Goal: Information Seeking & Learning: Learn about a topic

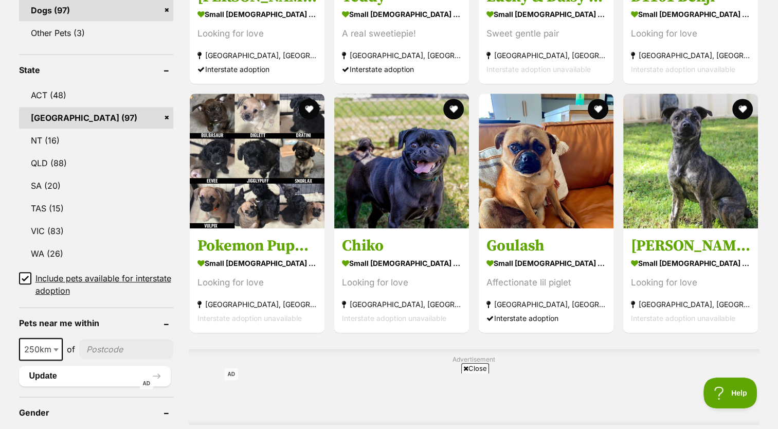
scroll to position [492, 0]
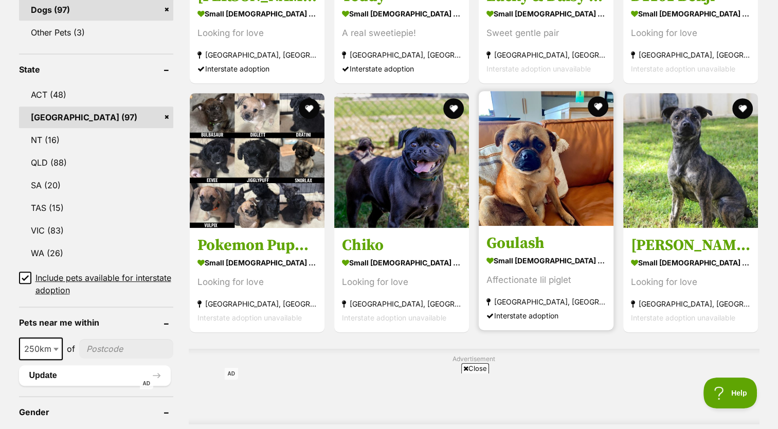
click at [541, 181] on img at bounding box center [546, 158] width 135 height 135
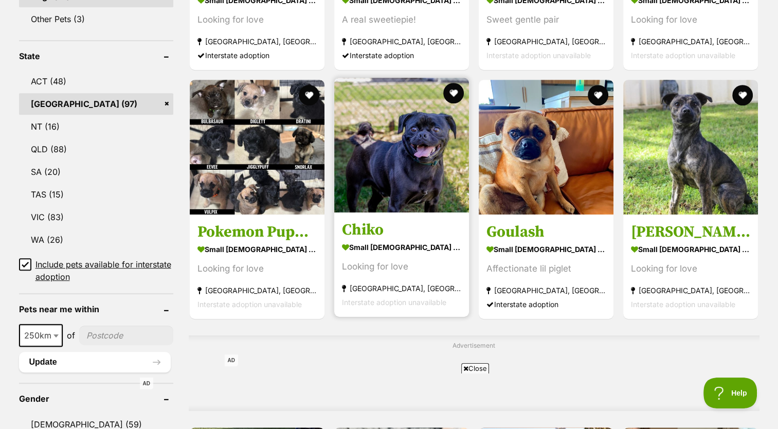
scroll to position [494, 0]
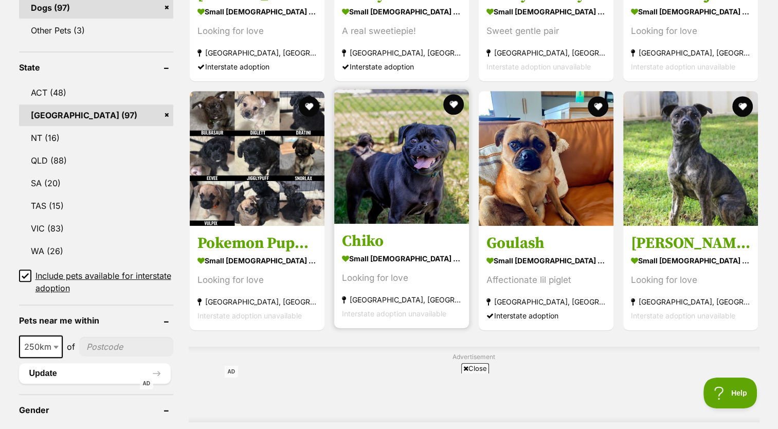
click at [407, 193] on img at bounding box center [401, 156] width 135 height 135
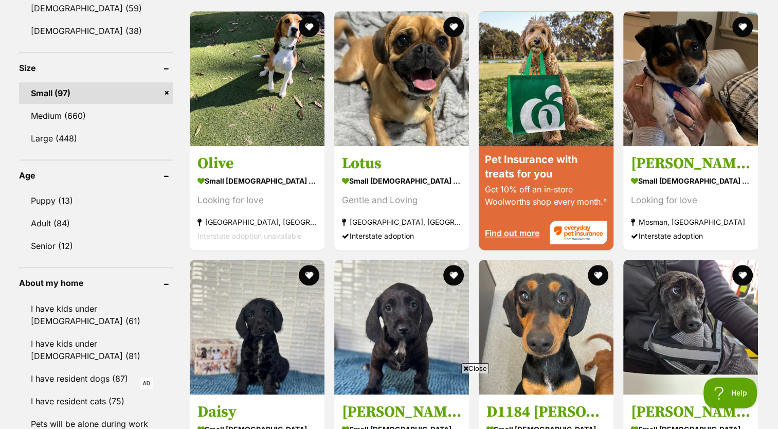
scroll to position [922, 0]
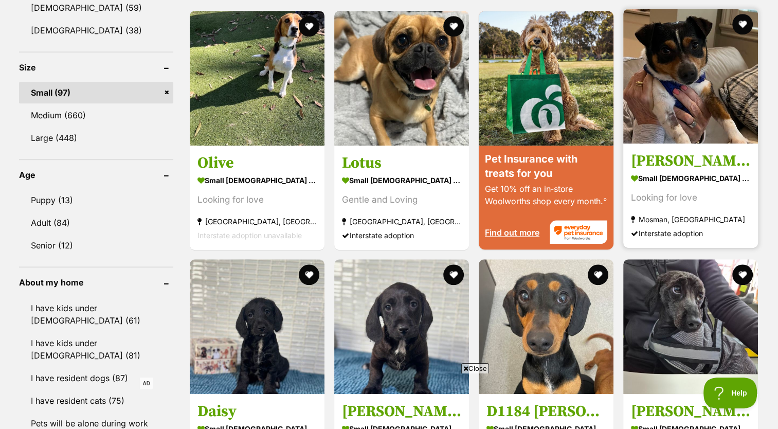
click at [687, 141] on link at bounding box center [690, 140] width 135 height 10
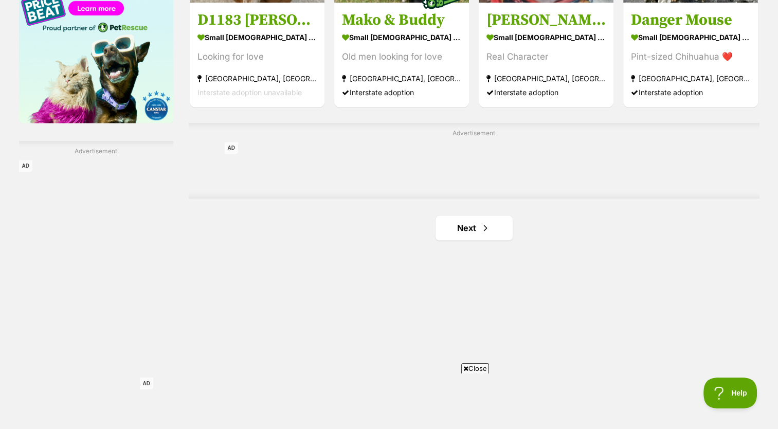
scroll to position [1701, 0]
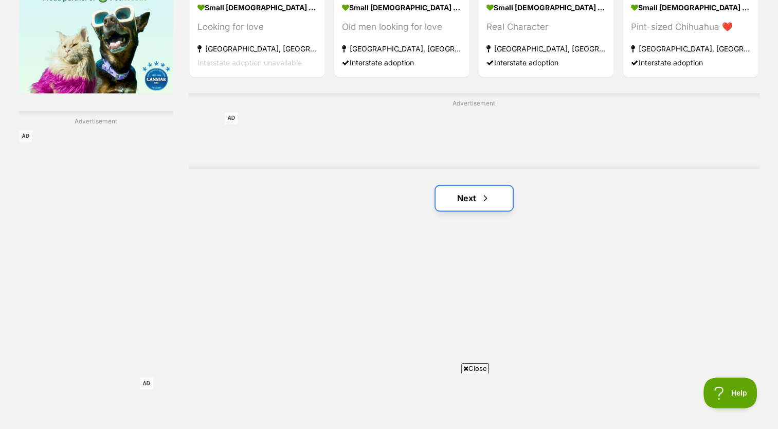
click at [474, 202] on link "Next" at bounding box center [474, 198] width 77 height 25
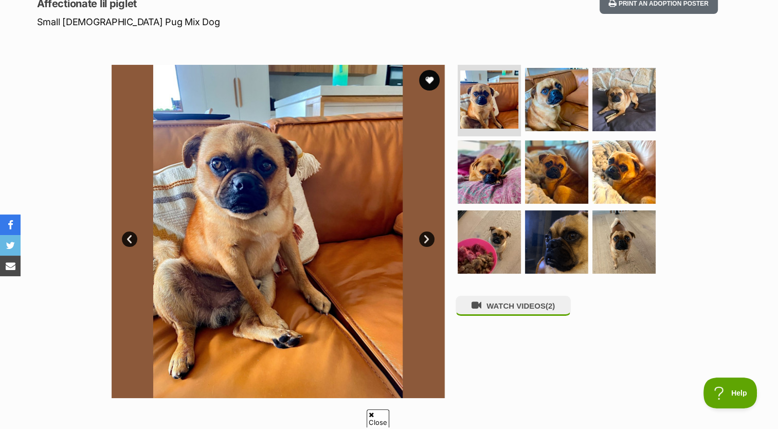
scroll to position [148, 0]
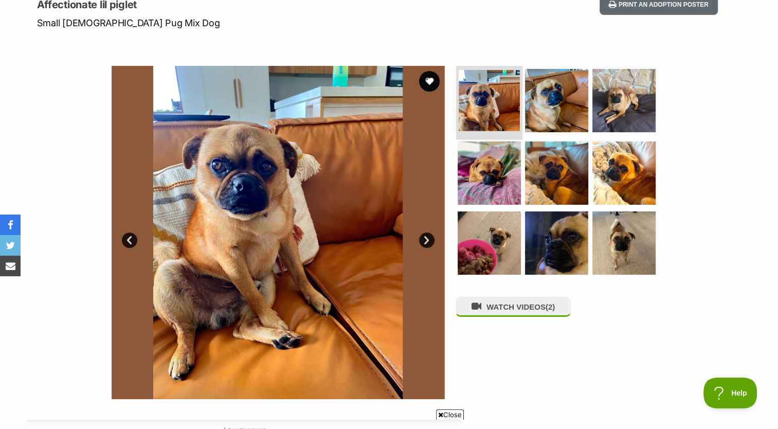
click at [492, 116] on img at bounding box center [489, 100] width 61 height 61
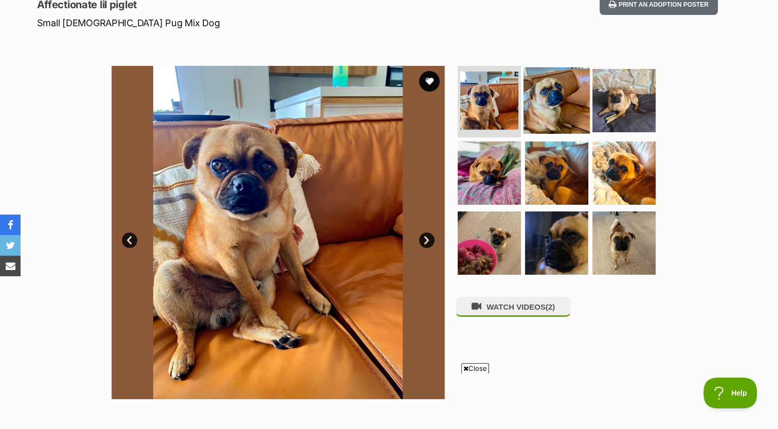
click at [551, 115] on img at bounding box center [557, 100] width 66 height 66
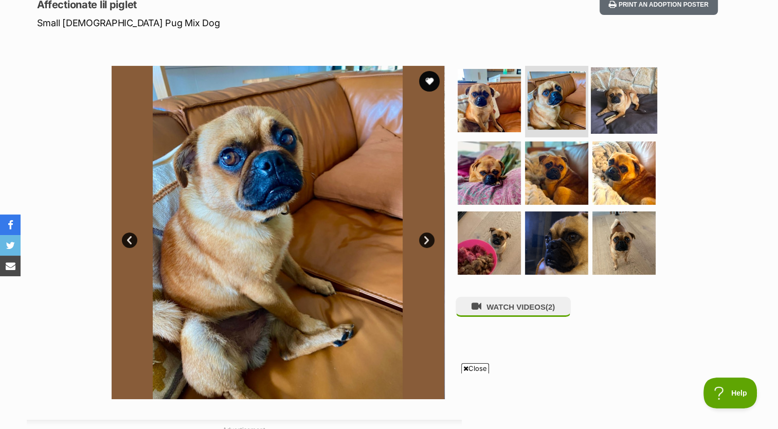
click at [596, 115] on img at bounding box center [624, 100] width 66 height 66
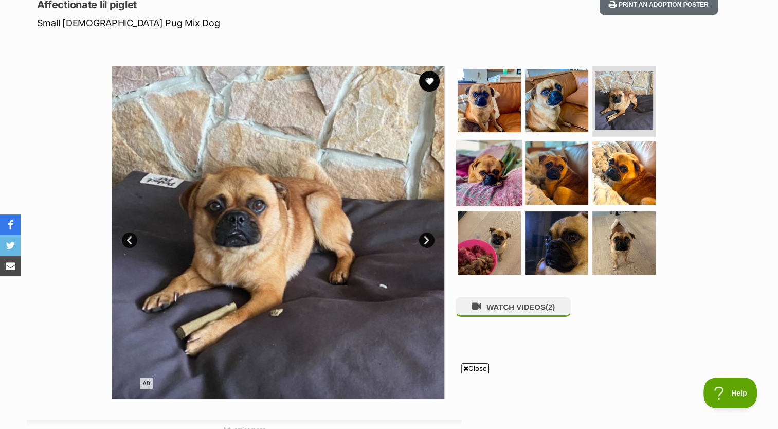
click at [497, 157] on img at bounding box center [489, 173] width 66 height 66
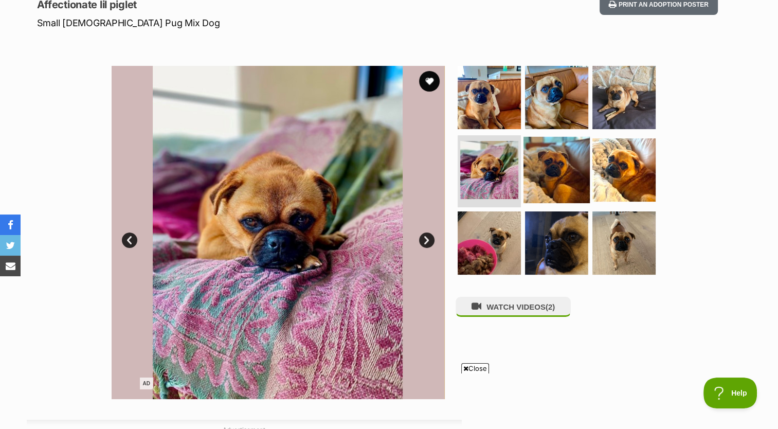
click at [536, 167] on img at bounding box center [557, 170] width 66 height 66
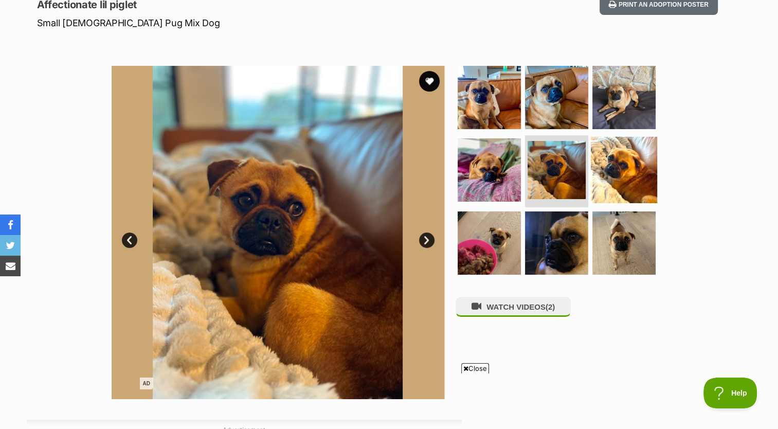
click at [603, 172] on img at bounding box center [624, 170] width 66 height 66
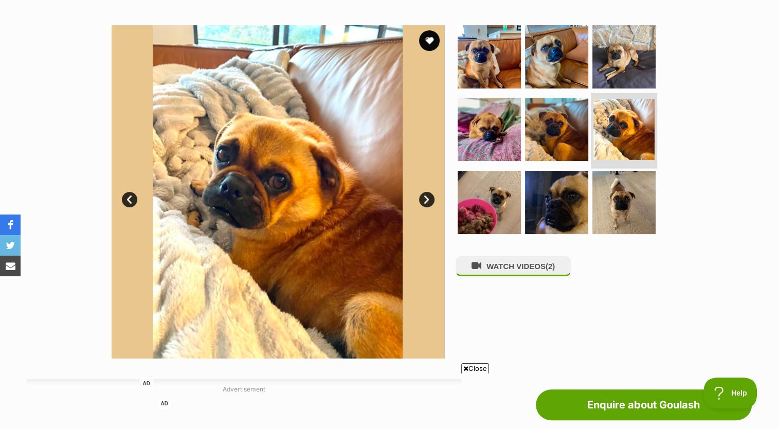
scroll to position [191, 0]
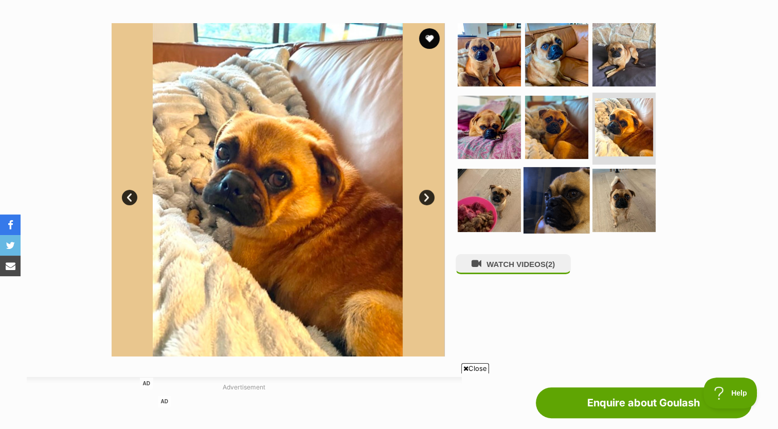
click at [571, 196] on img at bounding box center [557, 200] width 66 height 66
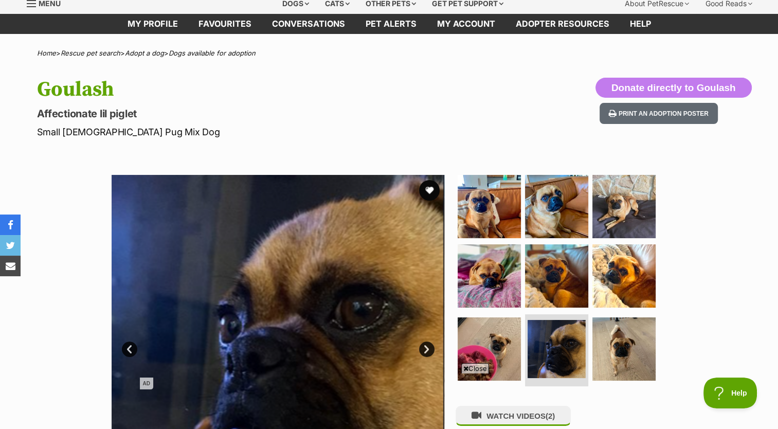
scroll to position [32, 0]
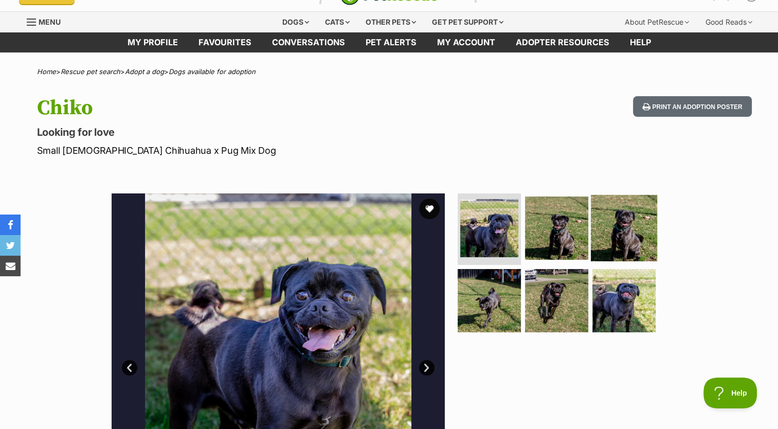
click at [614, 242] on img at bounding box center [624, 227] width 66 height 66
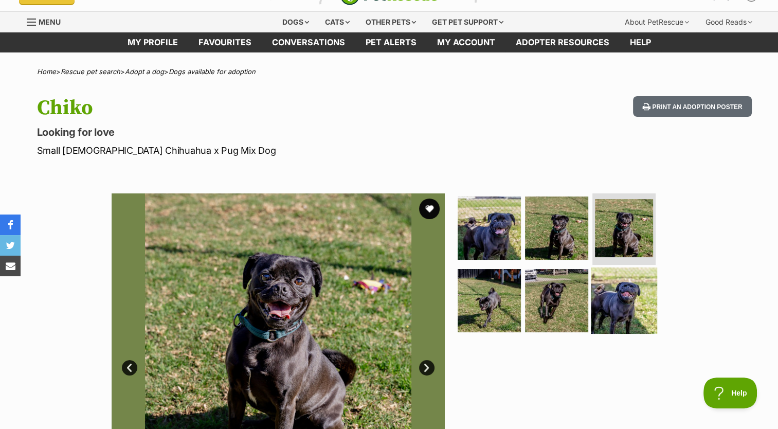
click at [623, 294] on img at bounding box center [624, 300] width 66 height 66
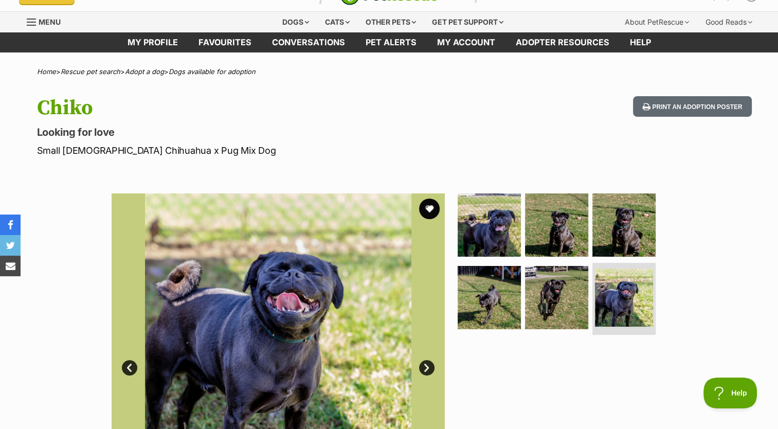
click at [586, 293] on img at bounding box center [556, 297] width 63 height 63
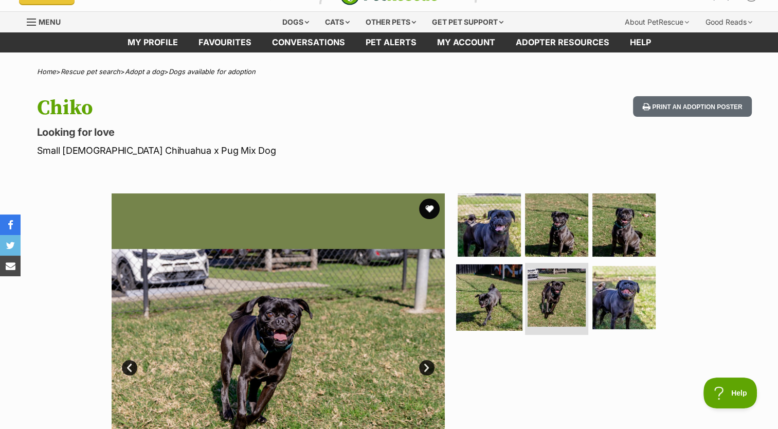
click at [496, 292] on img at bounding box center [489, 297] width 66 height 66
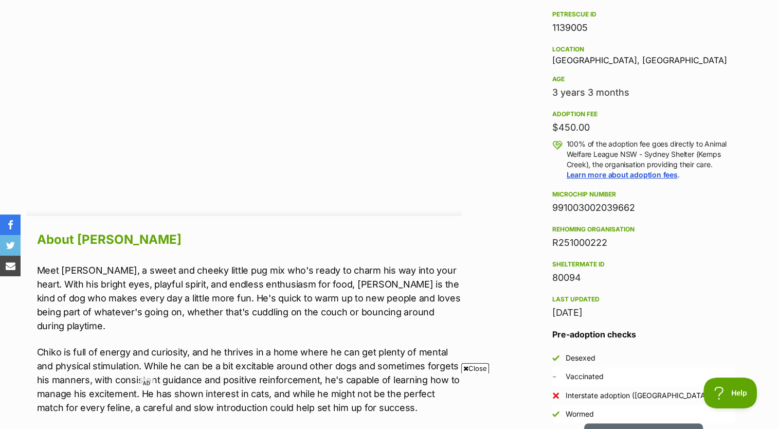
scroll to position [717, 0]
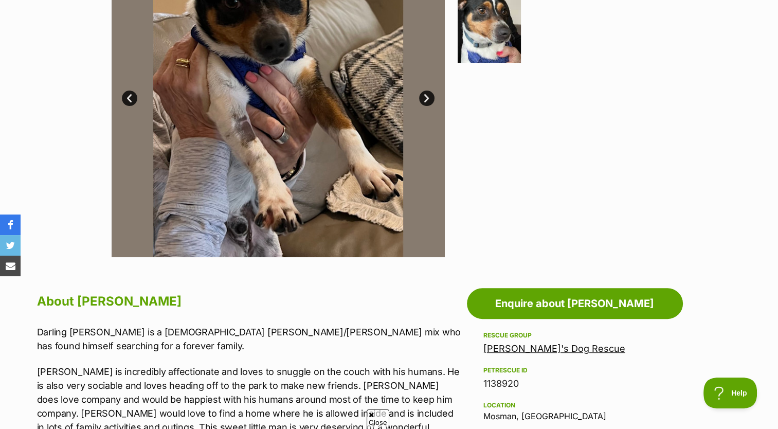
scroll to position [290, 0]
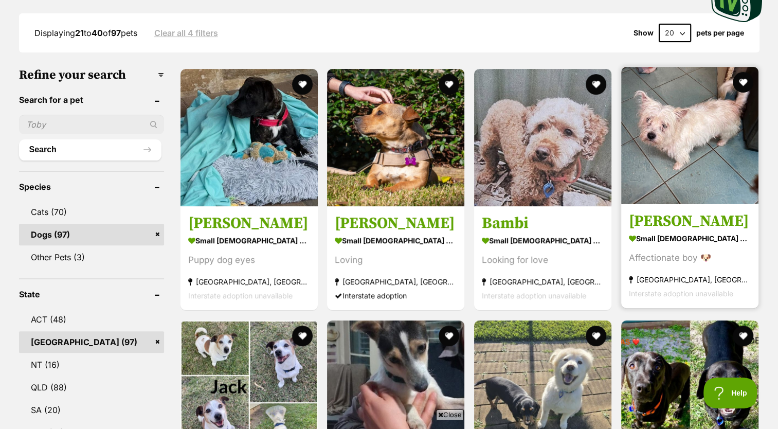
click at [664, 170] on img at bounding box center [689, 135] width 137 height 137
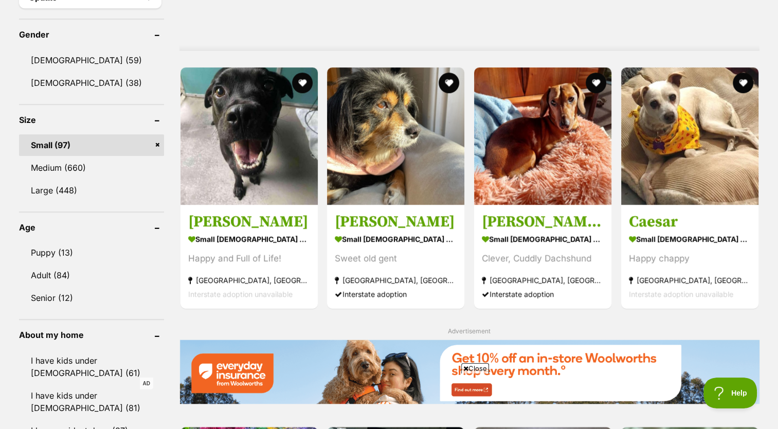
scroll to position [870, 0]
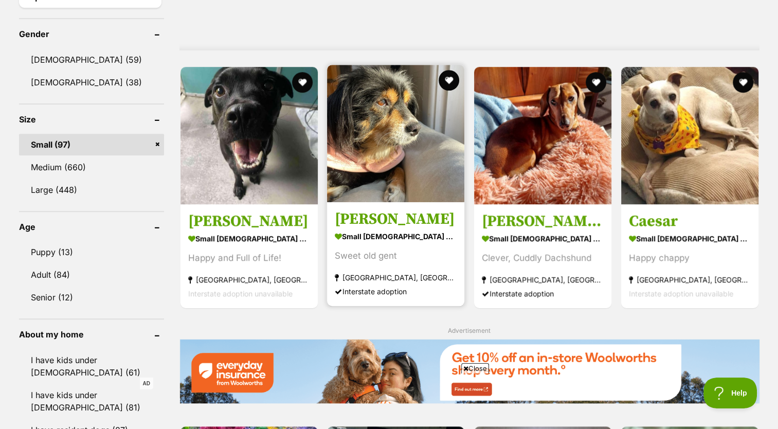
click at [370, 150] on img at bounding box center [395, 133] width 137 height 137
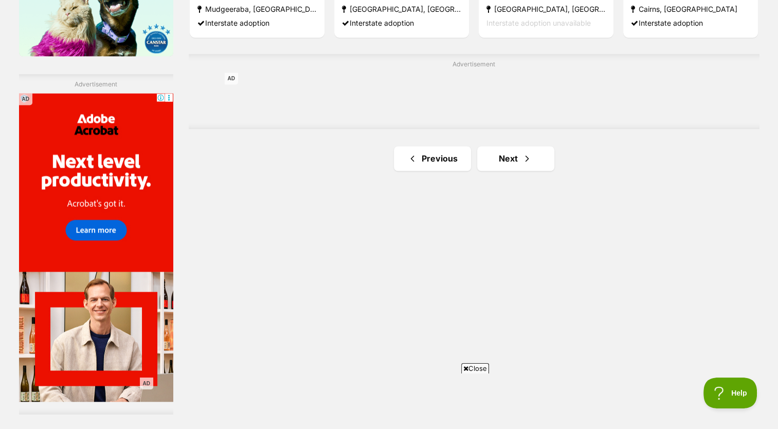
scroll to position [1738, 0]
click at [492, 163] on link "Next" at bounding box center [515, 158] width 77 height 25
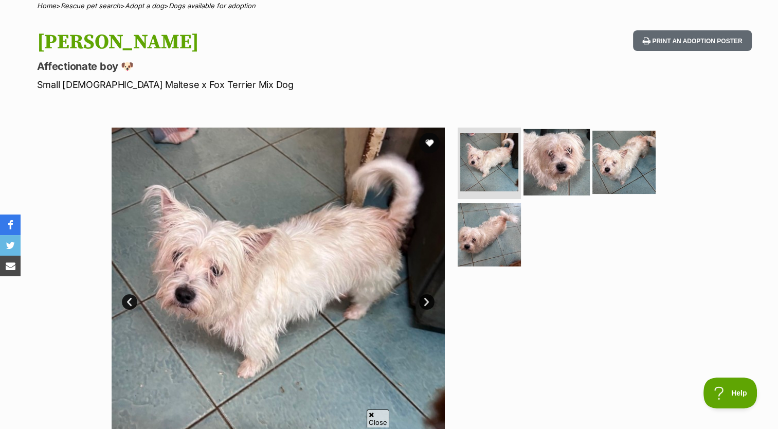
click at [556, 176] on img at bounding box center [557, 162] width 66 height 66
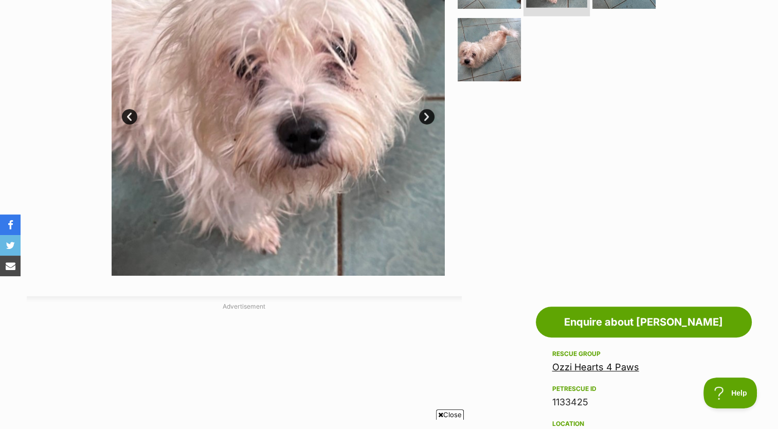
scroll to position [272, 0]
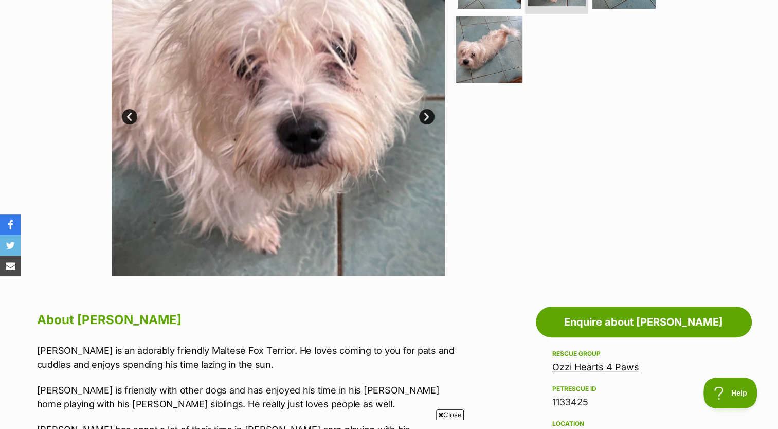
click at [487, 74] on img at bounding box center [489, 49] width 66 height 66
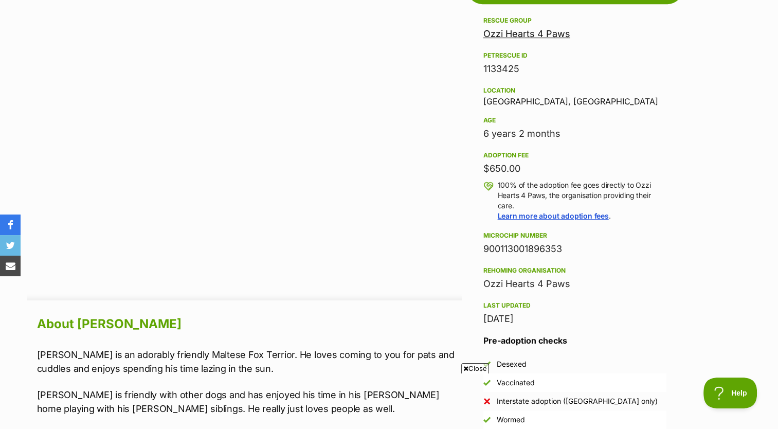
scroll to position [605, 0]
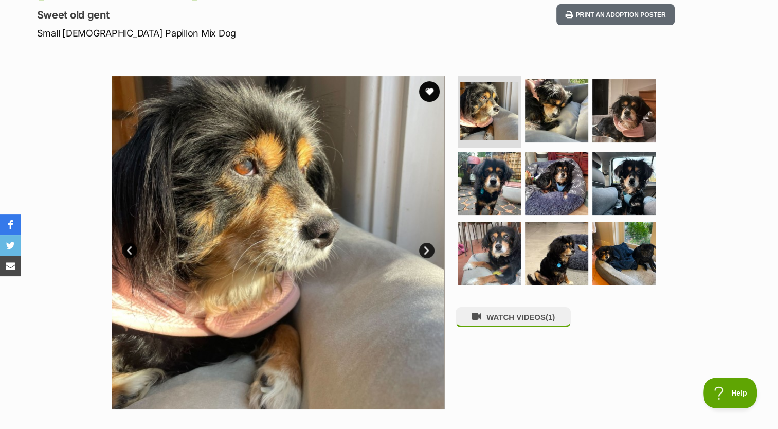
scroll to position [140, 0]
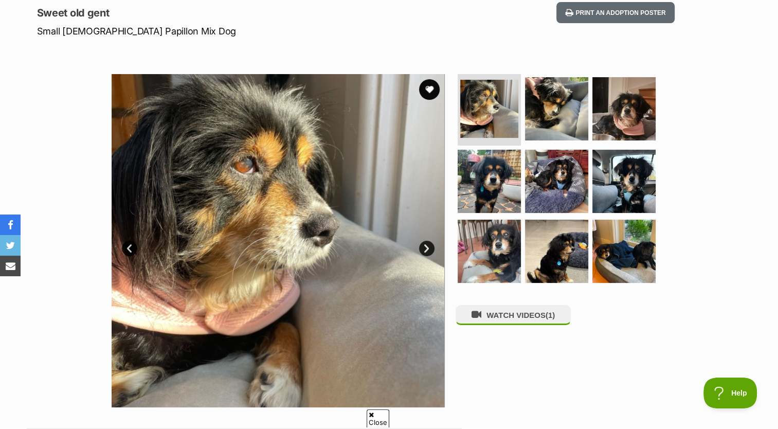
click at [431, 248] on link "Next" at bounding box center [426, 248] width 15 height 15
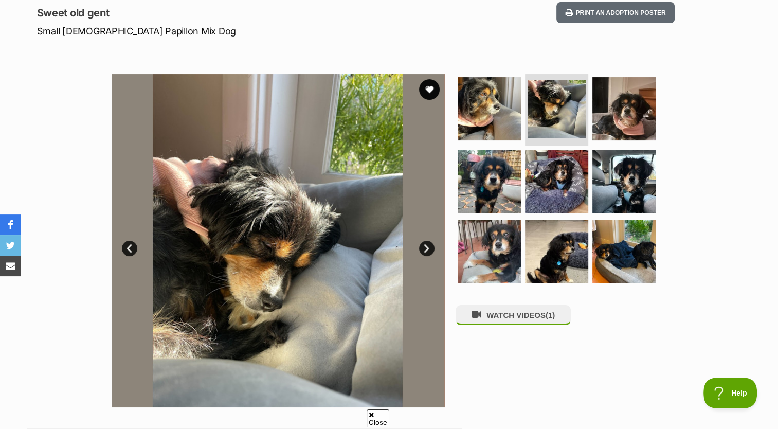
click at [431, 248] on link "Next" at bounding box center [426, 248] width 15 height 15
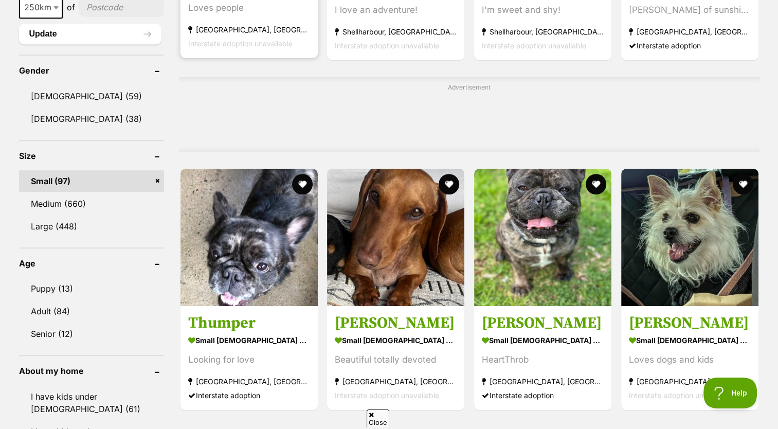
scroll to position [840, 0]
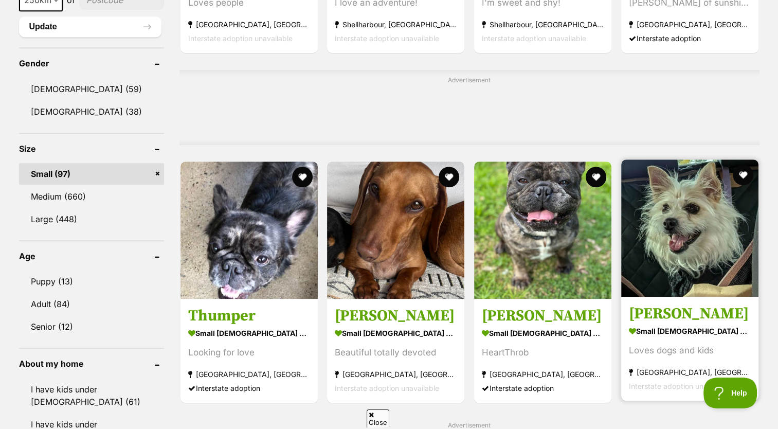
click at [702, 208] on img at bounding box center [689, 227] width 137 height 137
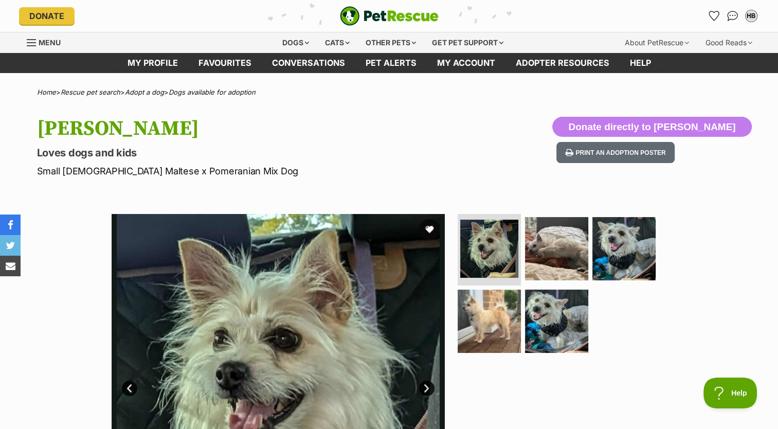
scroll to position [70, 0]
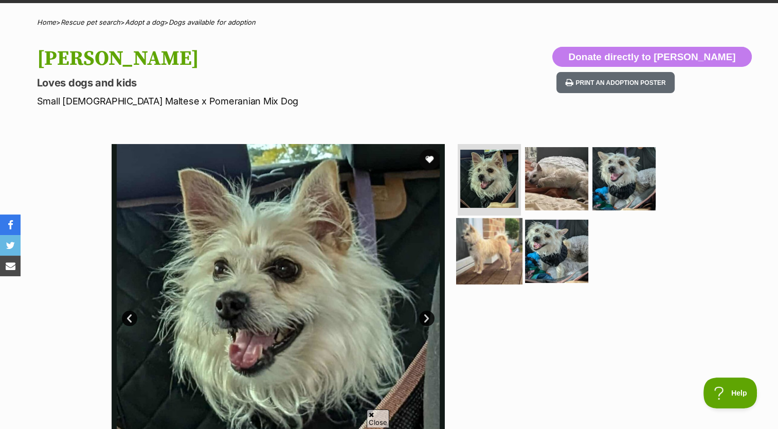
click at [504, 249] on img at bounding box center [489, 251] width 66 height 66
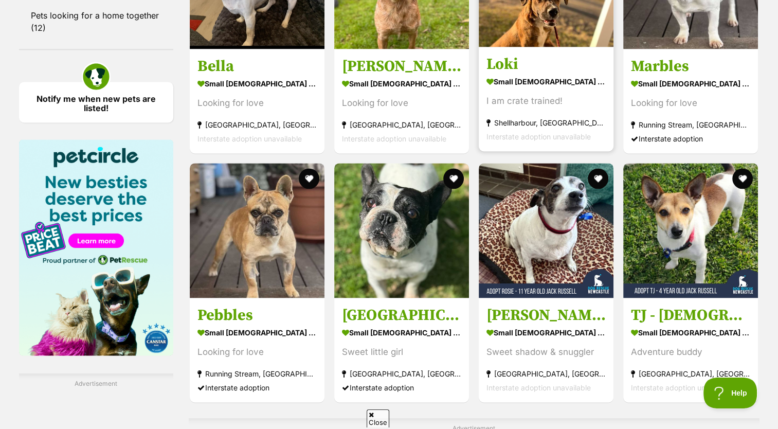
scroll to position [1440, 0]
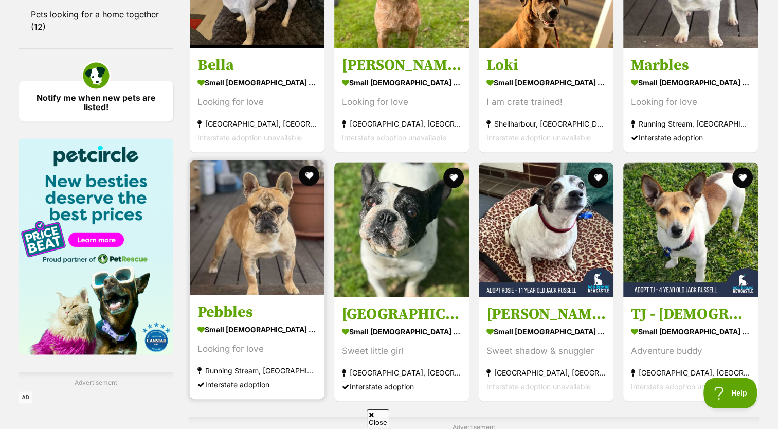
click at [286, 268] on img at bounding box center [257, 227] width 135 height 135
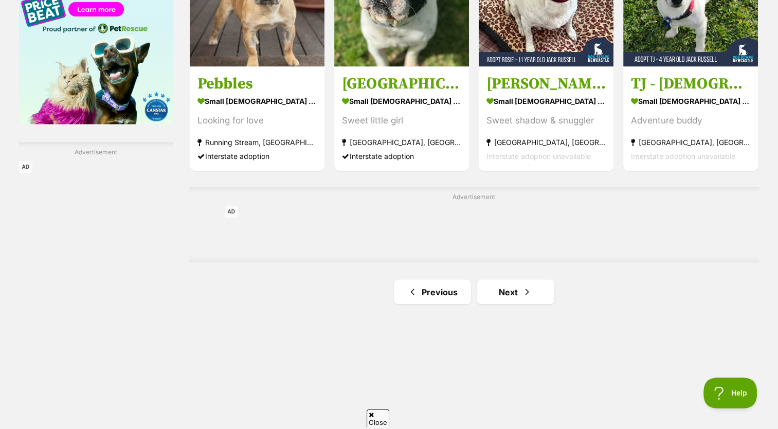
scroll to position [1671, 0]
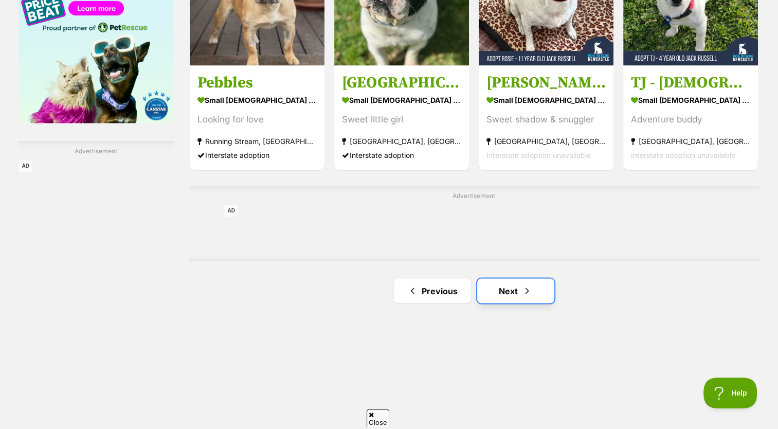
click at [514, 284] on link "Next" at bounding box center [515, 290] width 77 height 25
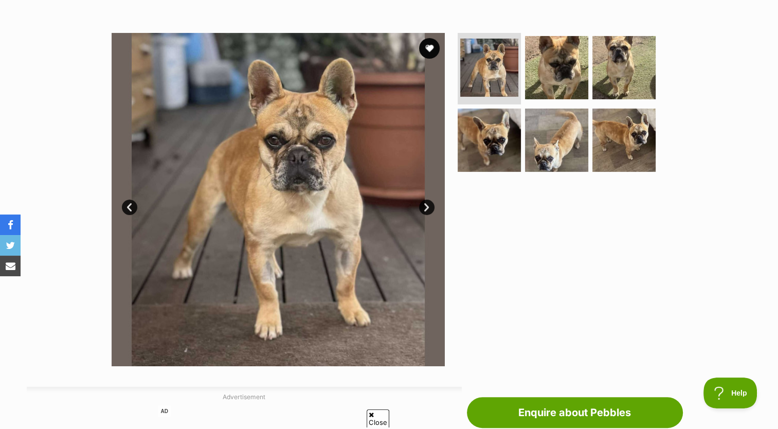
scroll to position [174, 0]
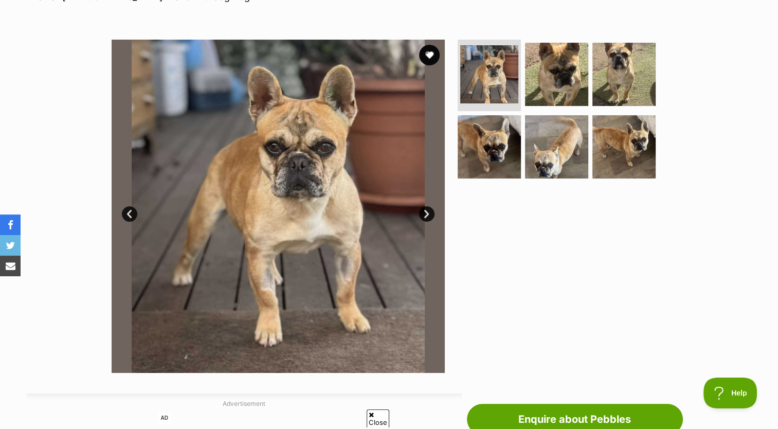
click at [428, 214] on link "Next" at bounding box center [426, 213] width 15 height 15
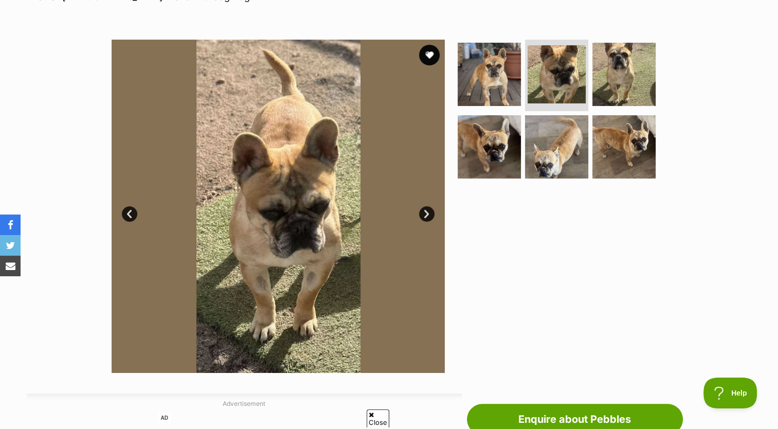
click at [428, 214] on link "Next" at bounding box center [426, 213] width 15 height 15
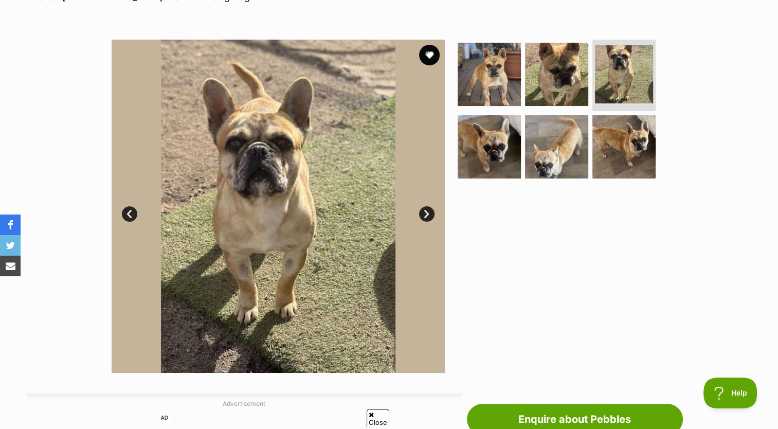
click at [428, 214] on link "Next" at bounding box center [426, 213] width 15 height 15
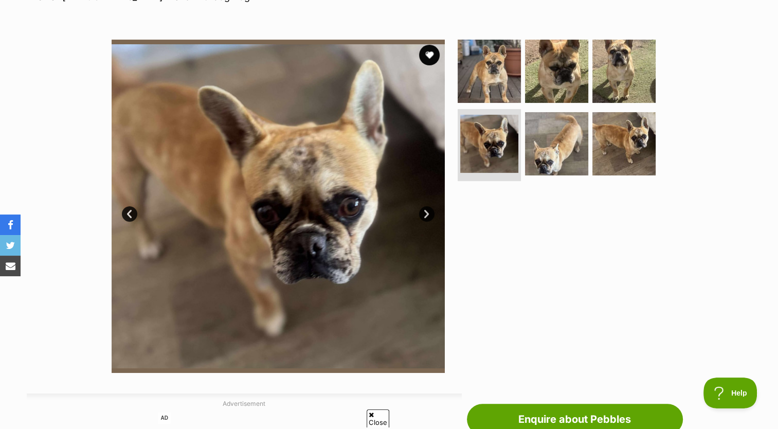
click at [428, 214] on link "Next" at bounding box center [426, 213] width 15 height 15
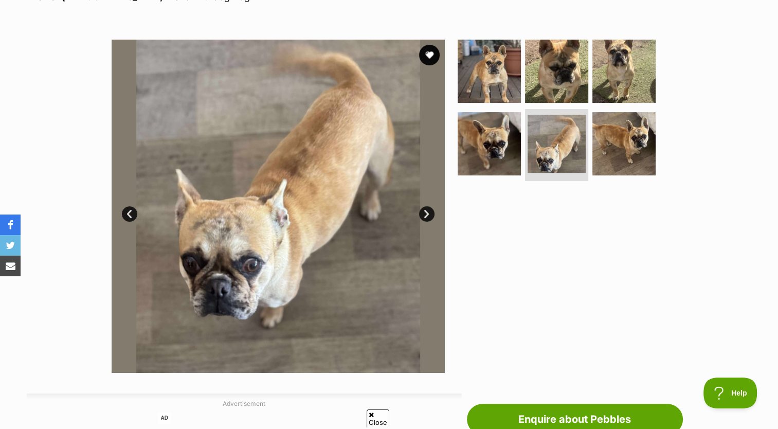
click at [428, 214] on link "Next" at bounding box center [426, 213] width 15 height 15
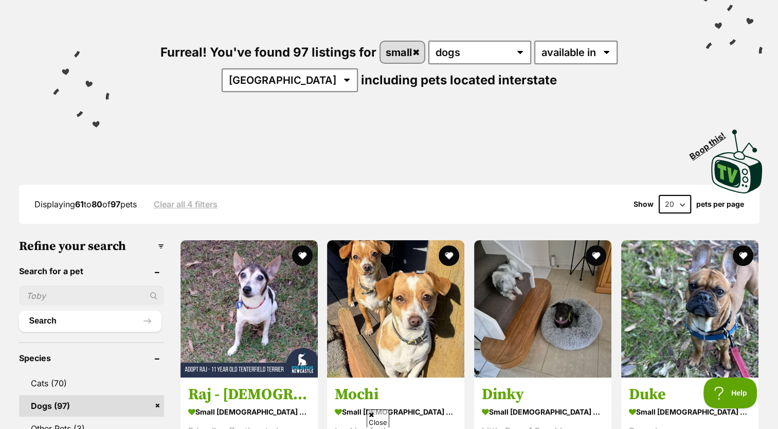
scroll to position [220, 0]
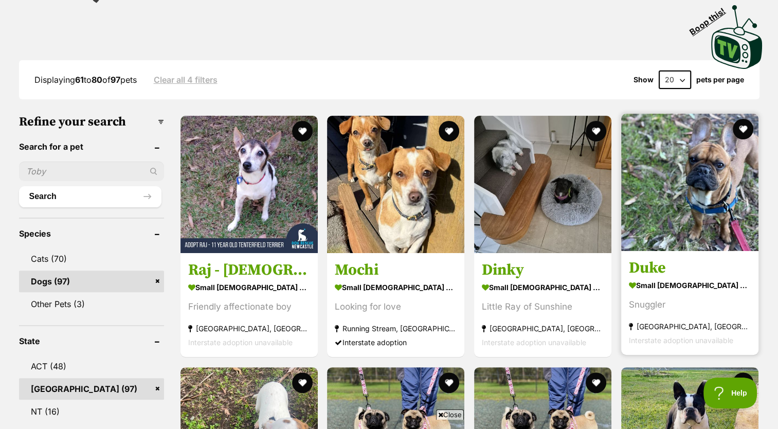
click at [676, 218] on img at bounding box center [689, 182] width 137 height 137
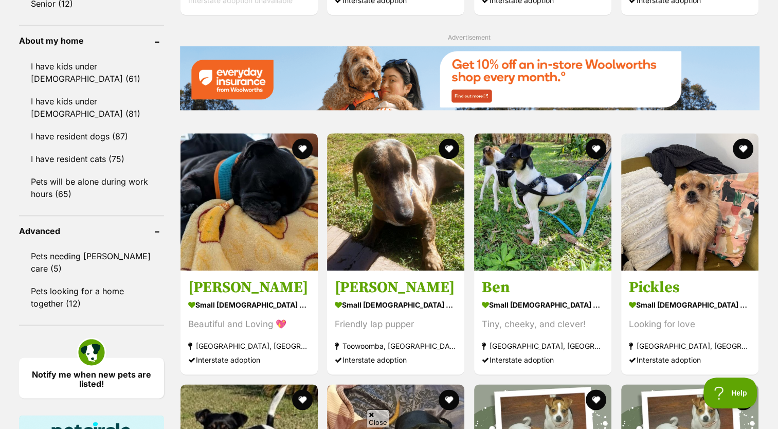
scroll to position [1164, 0]
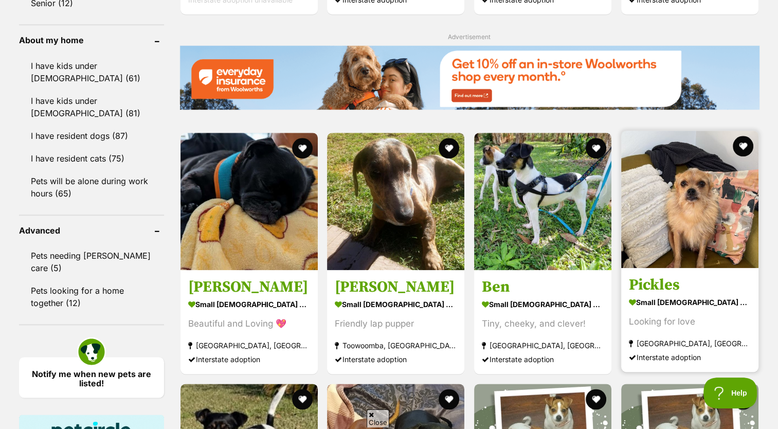
click at [673, 221] on img at bounding box center [689, 199] width 137 height 137
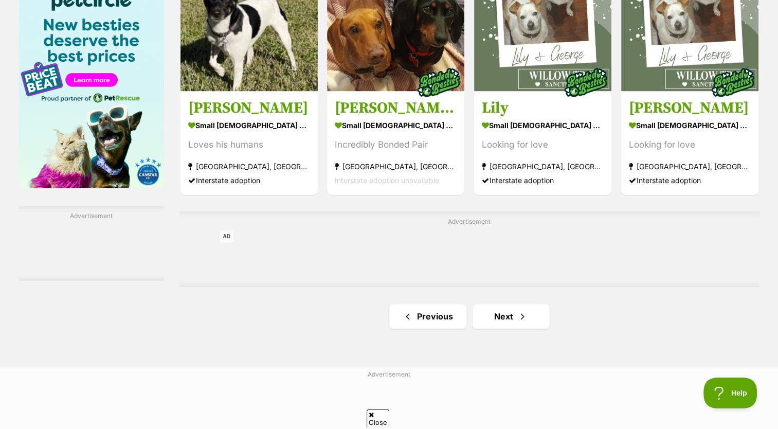
scroll to position [1595, 0]
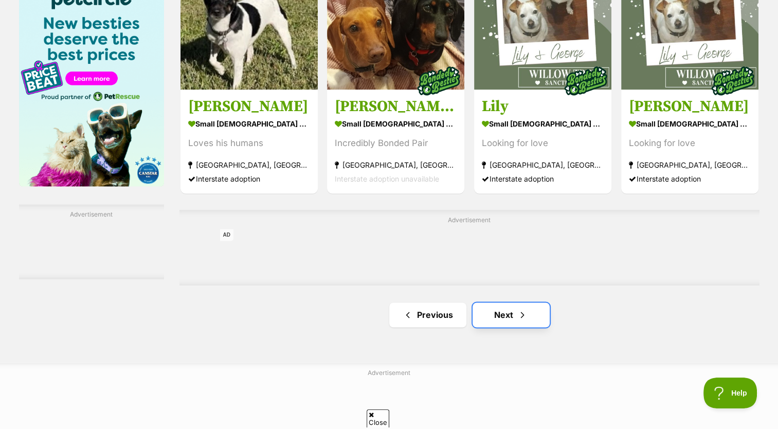
click at [494, 309] on link "Next" at bounding box center [511, 314] width 77 height 25
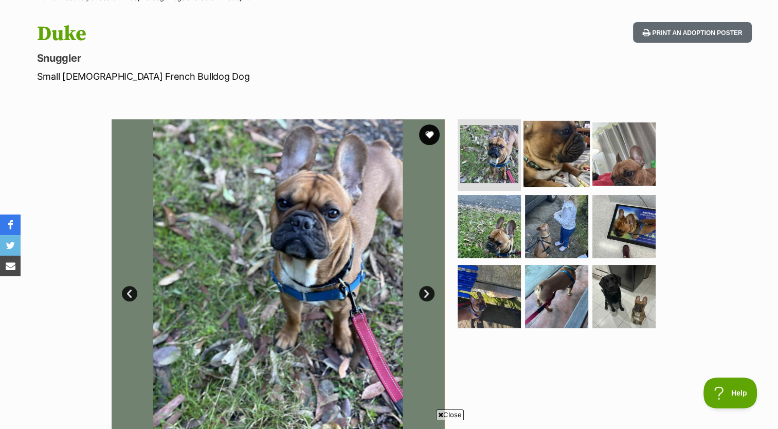
click at [534, 159] on img at bounding box center [557, 153] width 66 height 66
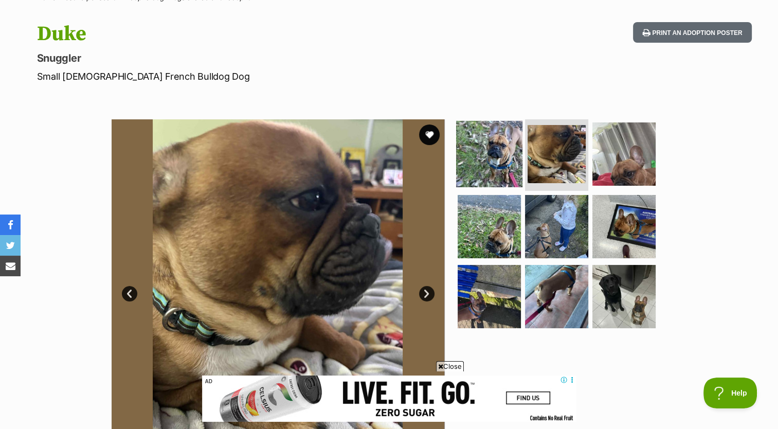
click at [477, 160] on img at bounding box center [489, 153] width 66 height 66
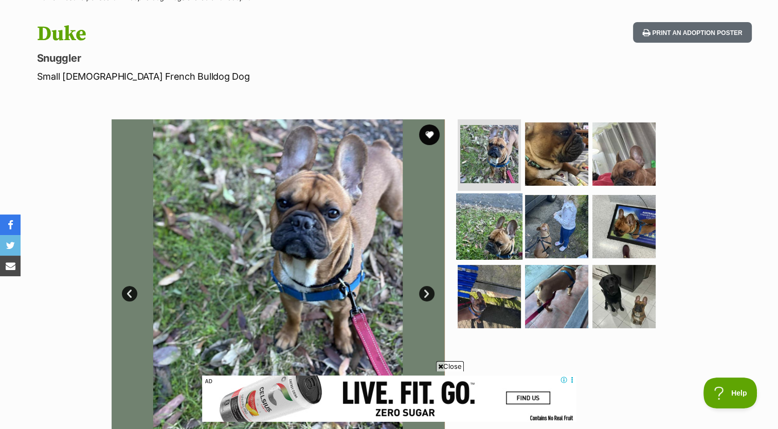
click at [486, 227] on img at bounding box center [489, 226] width 66 height 66
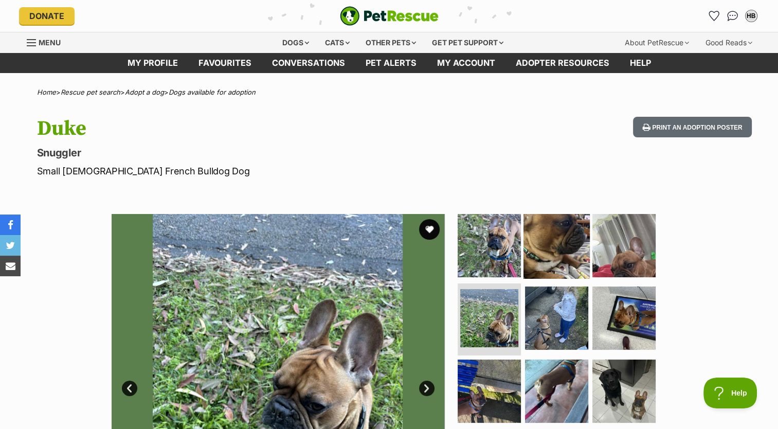
click at [544, 250] on img at bounding box center [557, 245] width 66 height 66
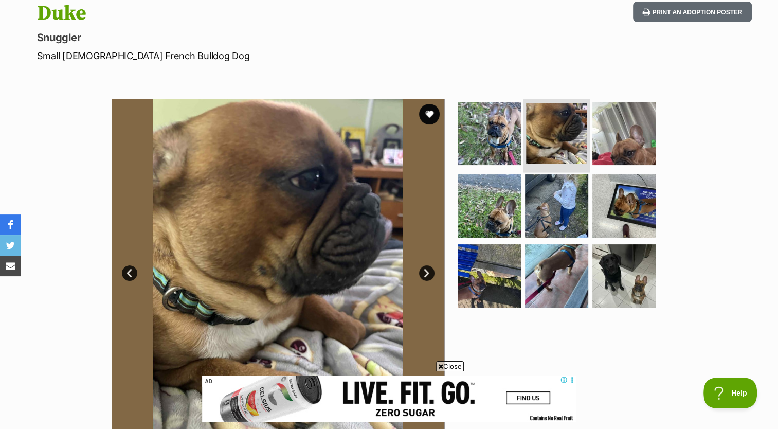
scroll to position [149, 0]
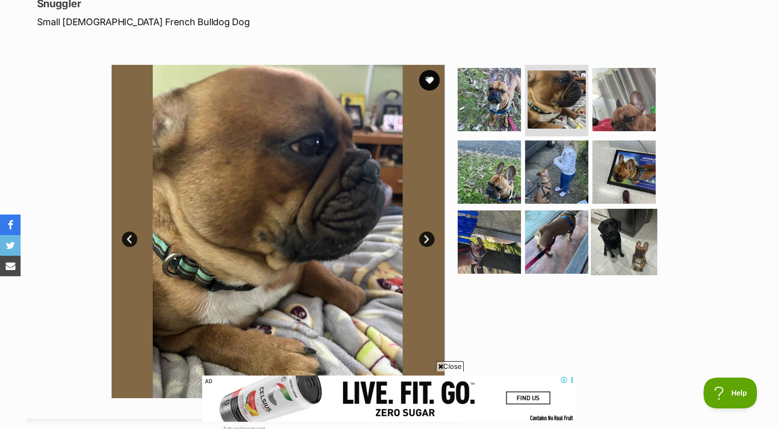
click at [614, 241] on img at bounding box center [624, 242] width 66 height 66
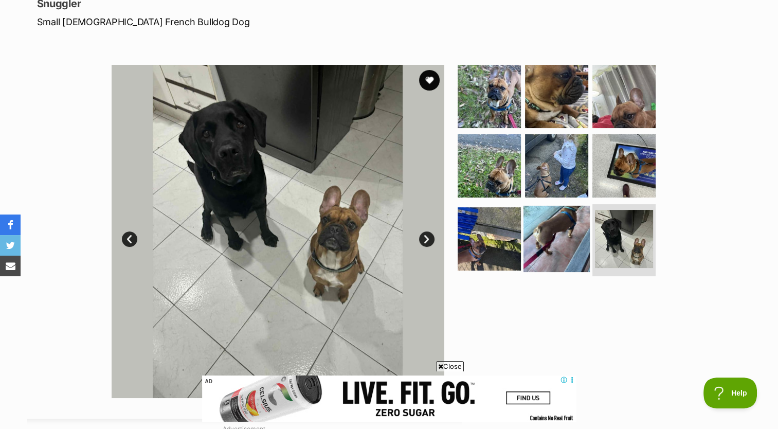
click at [573, 232] on img at bounding box center [557, 239] width 66 height 66
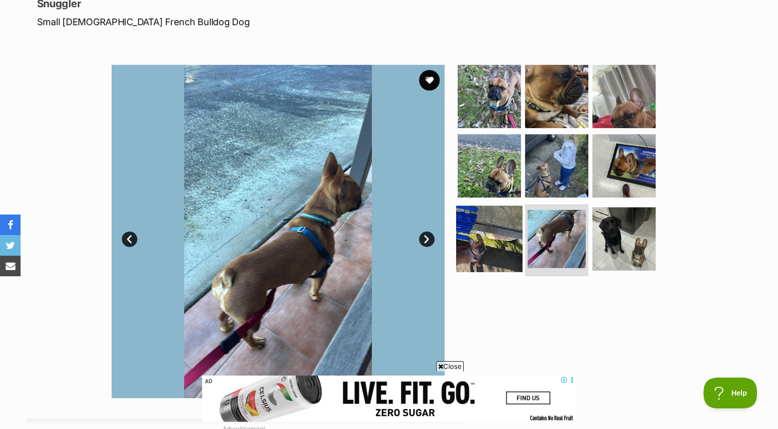
click at [496, 232] on img at bounding box center [489, 239] width 66 height 66
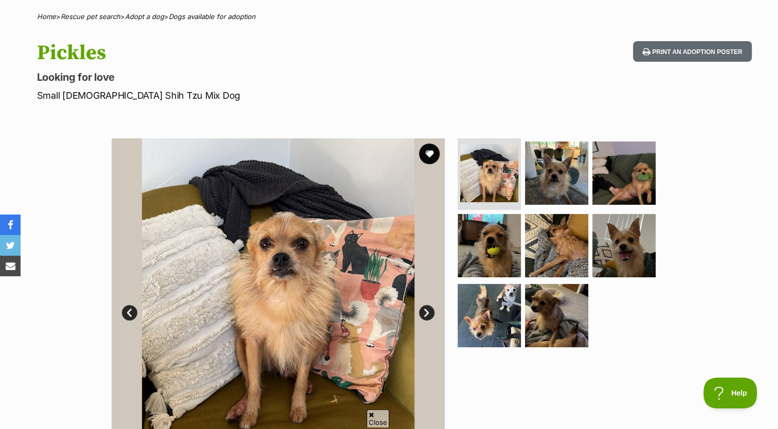
scroll to position [76, 0]
click at [477, 180] on img at bounding box center [489, 172] width 61 height 61
click at [431, 311] on link "Next" at bounding box center [426, 311] width 15 height 15
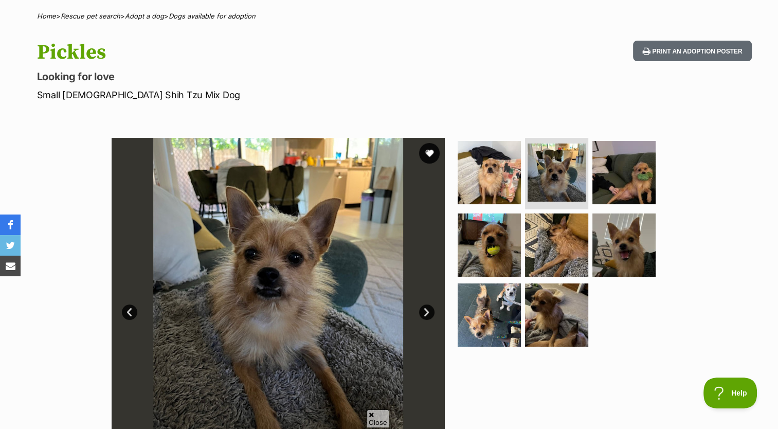
click at [431, 311] on link "Next" at bounding box center [426, 311] width 15 height 15
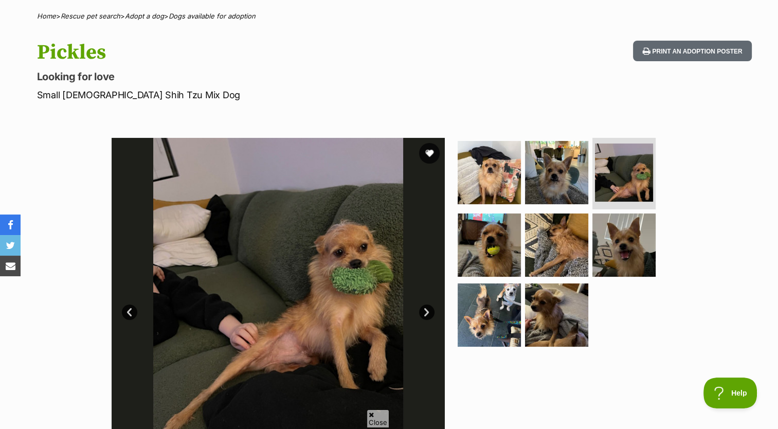
click at [431, 311] on link "Next" at bounding box center [426, 311] width 15 height 15
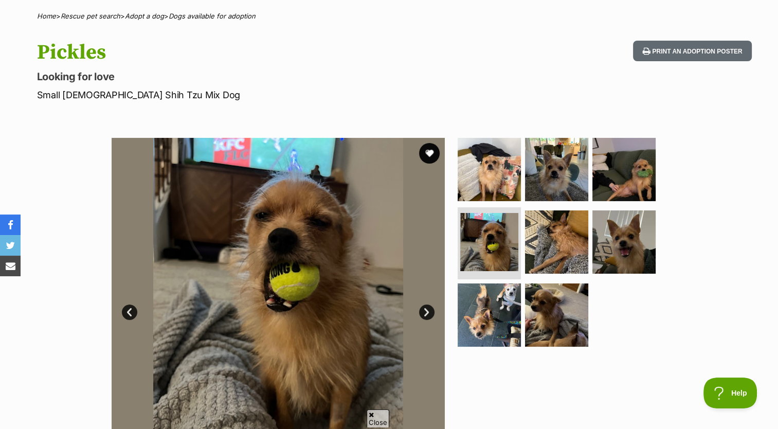
click at [431, 311] on link "Next" at bounding box center [426, 311] width 15 height 15
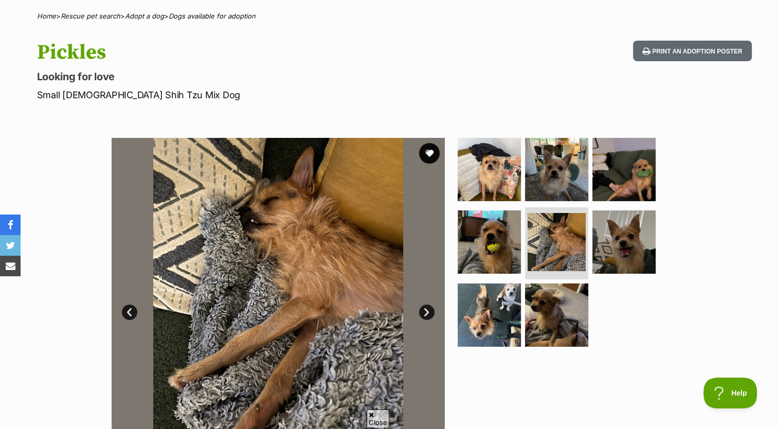
click at [431, 311] on link "Next" at bounding box center [426, 311] width 15 height 15
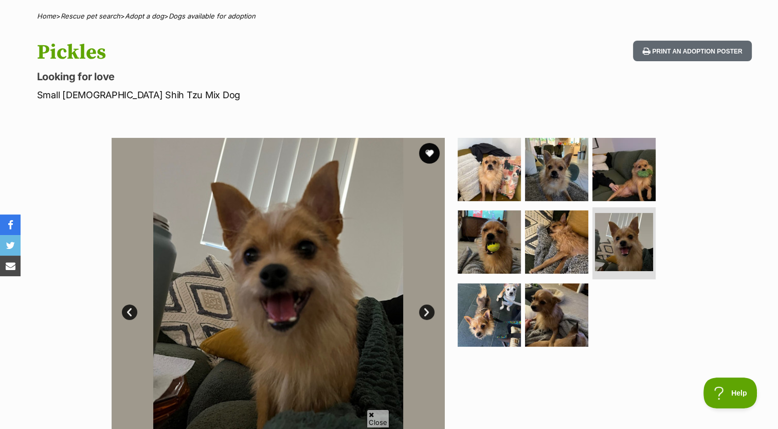
click at [431, 311] on link "Next" at bounding box center [426, 311] width 15 height 15
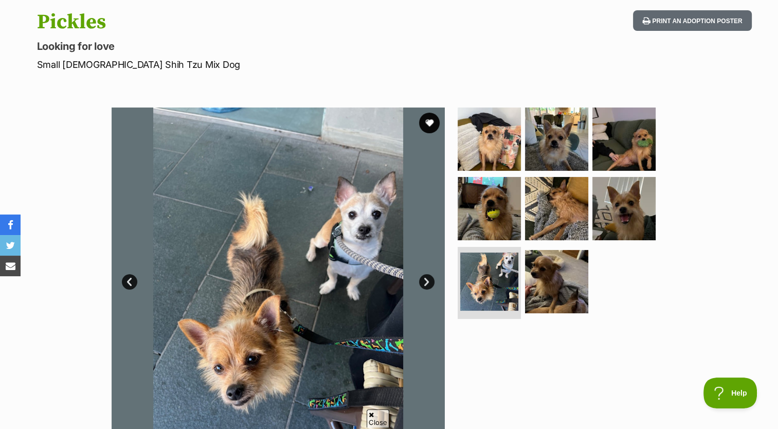
scroll to position [107, 0]
click at [427, 286] on link "Next" at bounding box center [426, 281] width 15 height 15
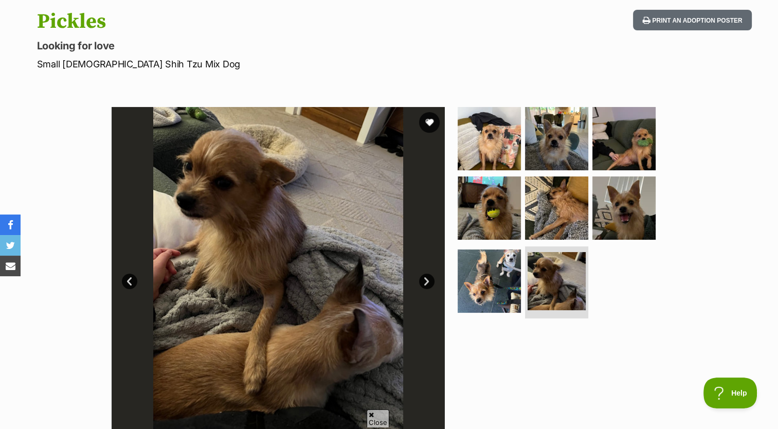
click at [427, 286] on link "Next" at bounding box center [426, 281] width 15 height 15
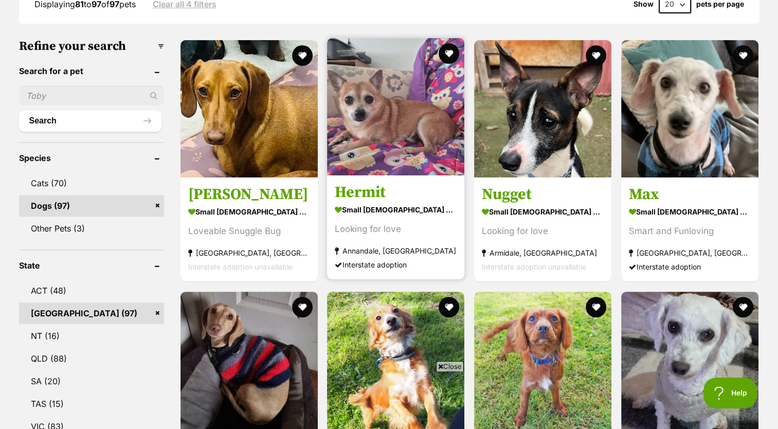
scroll to position [296, 0]
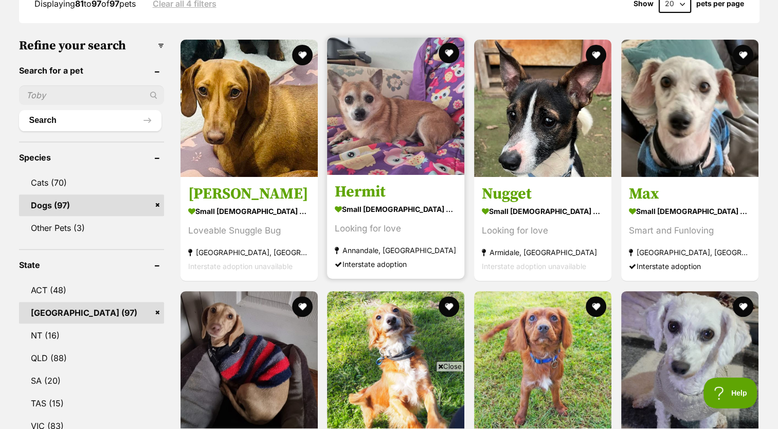
click at [432, 124] on img at bounding box center [395, 106] width 137 height 137
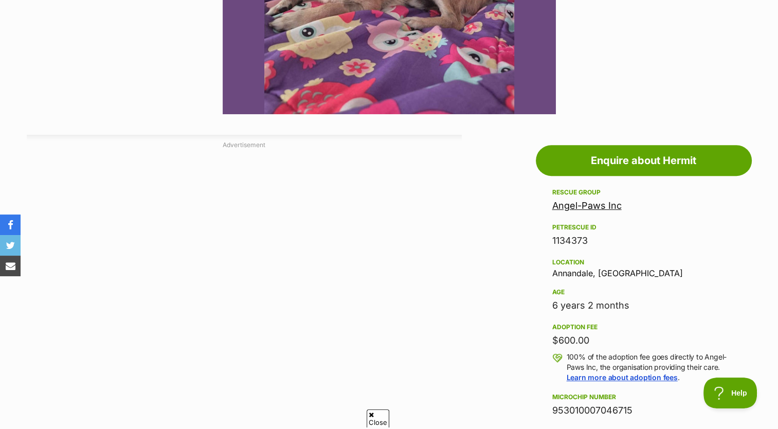
scroll to position [362, 0]
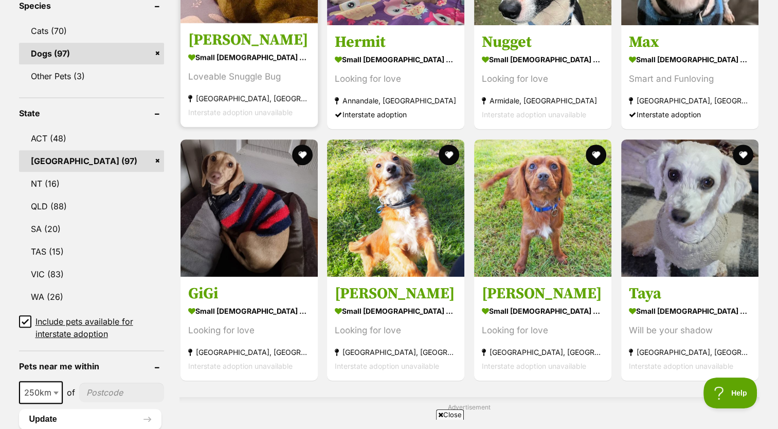
scroll to position [448, 0]
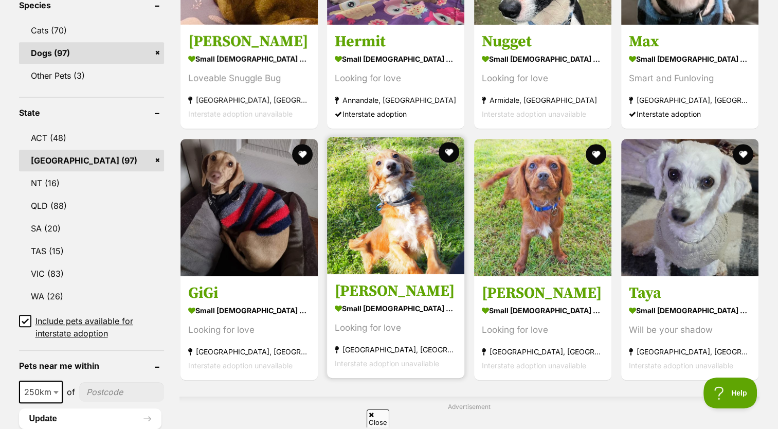
click at [382, 196] on img at bounding box center [395, 205] width 137 height 137
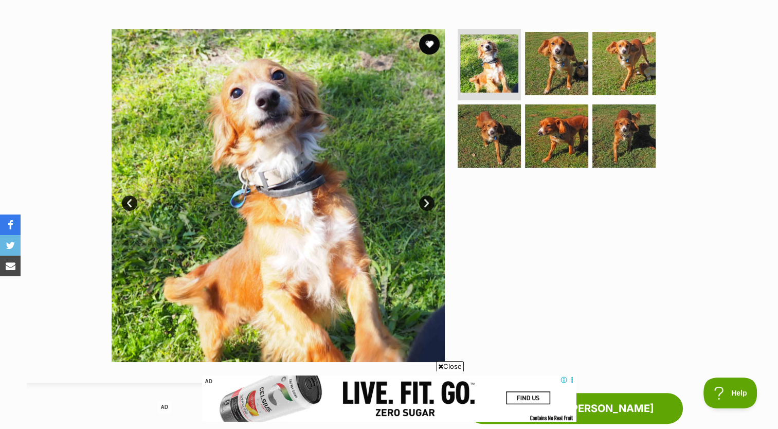
scroll to position [185, 0]
click at [427, 203] on link "Next" at bounding box center [426, 202] width 15 height 15
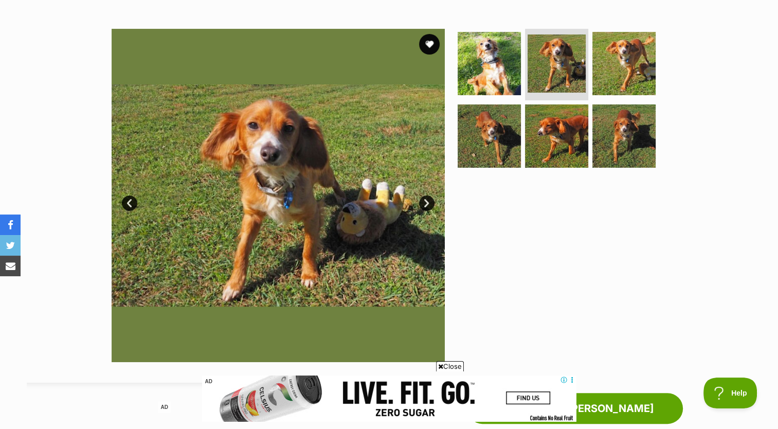
click at [427, 203] on link "Next" at bounding box center [426, 202] width 15 height 15
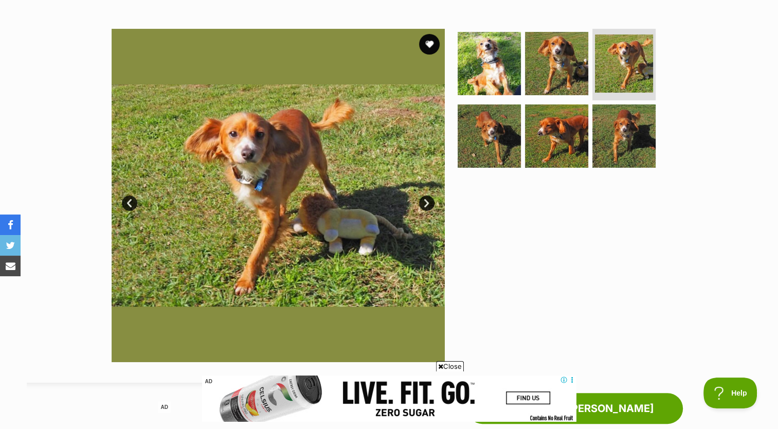
click at [427, 203] on link "Next" at bounding box center [426, 202] width 15 height 15
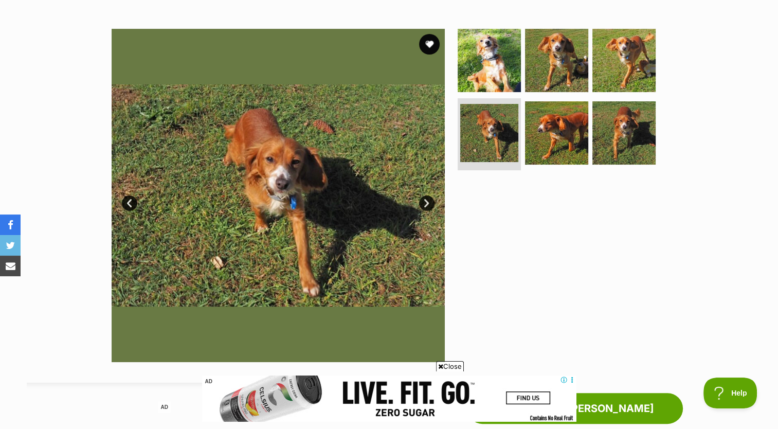
click at [427, 203] on link "Next" at bounding box center [426, 202] width 15 height 15
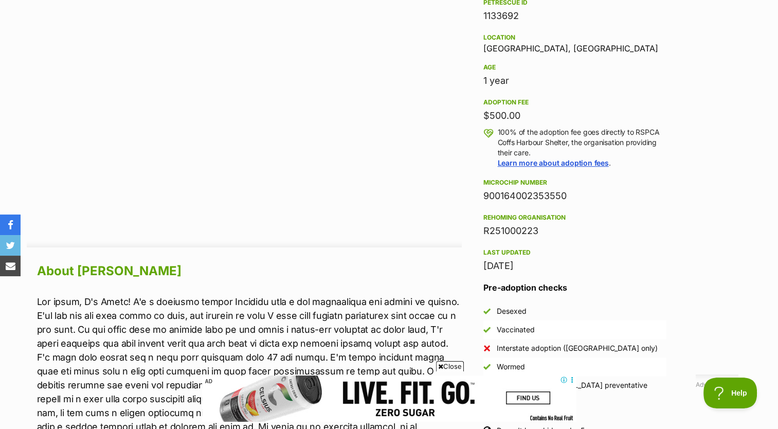
scroll to position [661, 0]
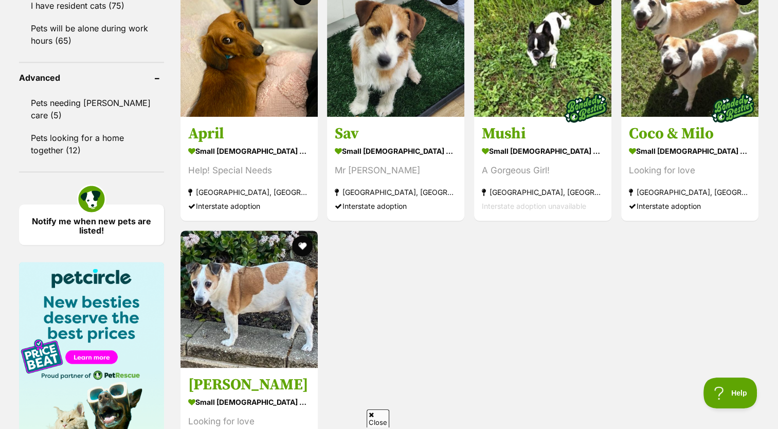
scroll to position [1374, 0]
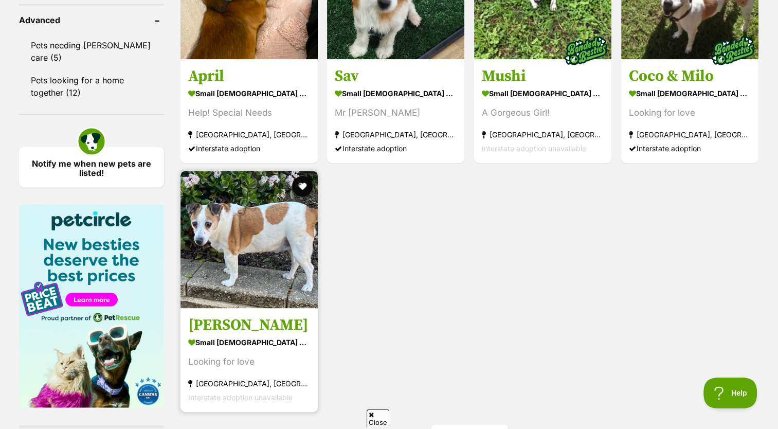
click at [274, 200] on img at bounding box center [249, 239] width 137 height 137
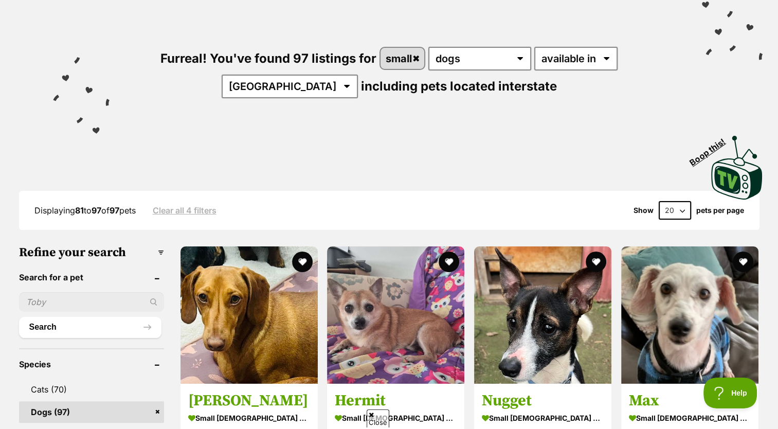
scroll to position [0, 0]
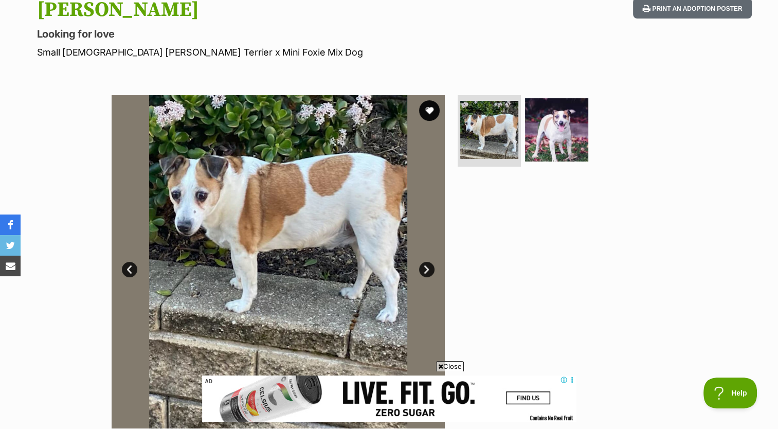
scroll to position [118, 0]
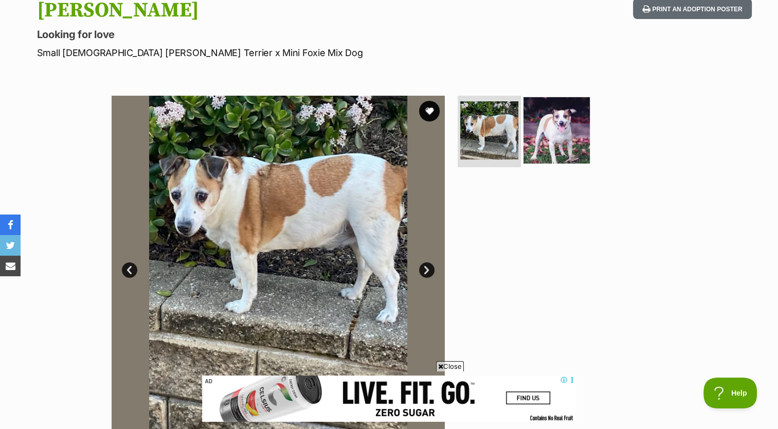
click at [562, 129] on img at bounding box center [557, 130] width 66 height 66
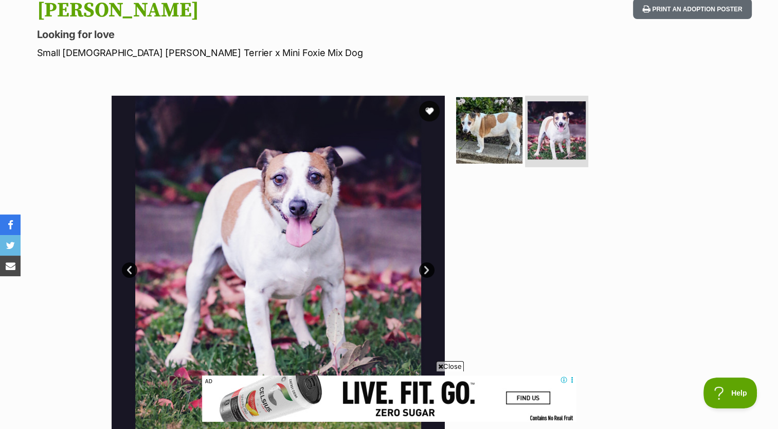
click at [484, 135] on img at bounding box center [489, 130] width 66 height 66
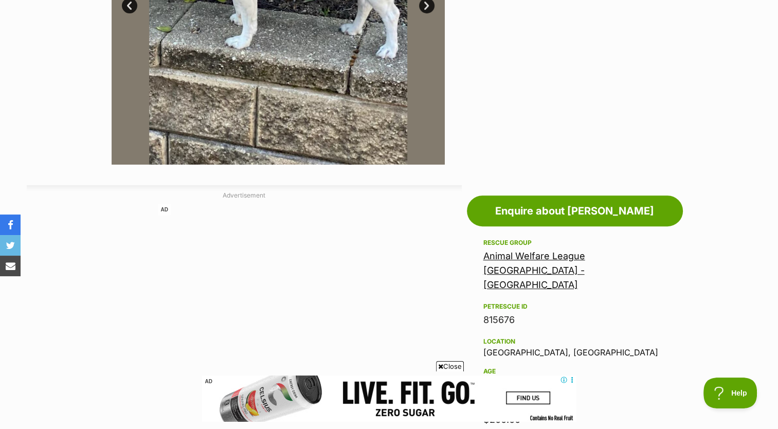
scroll to position [384, 0]
